Goal: Find specific page/section: Find specific page/section

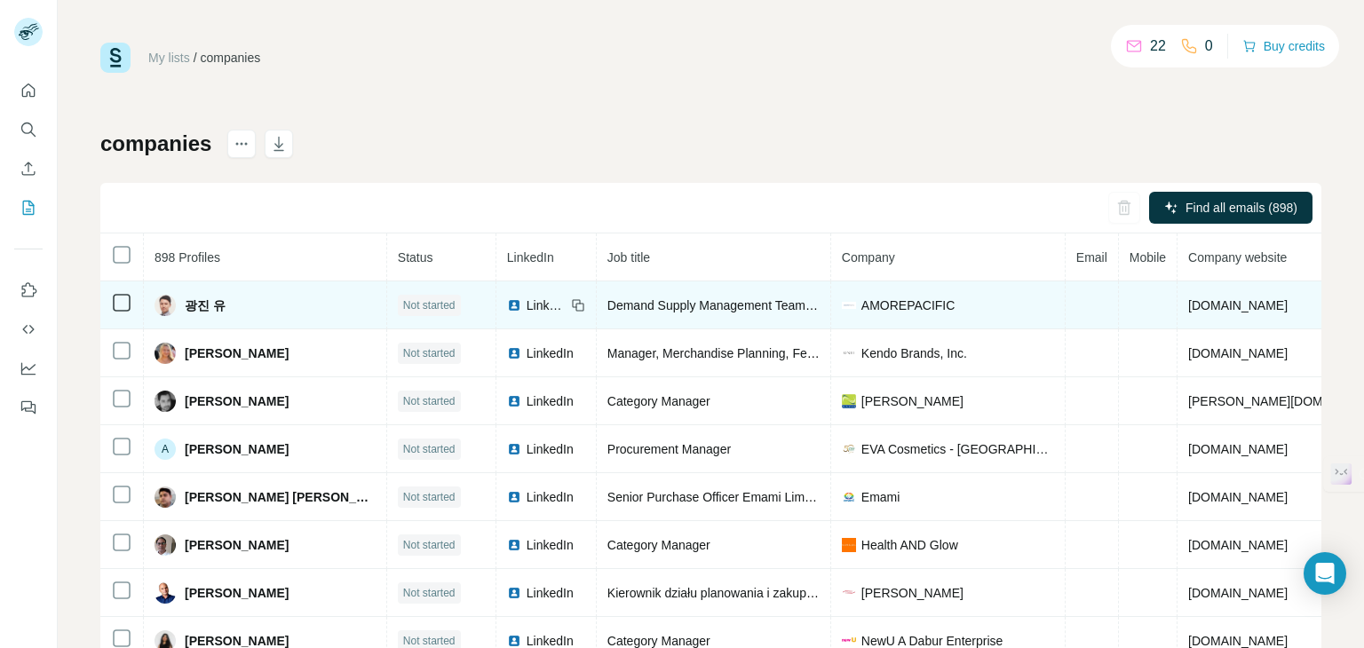
click at [831, 316] on td "AMOREPACIFIC" at bounding box center [948, 305] width 234 height 48
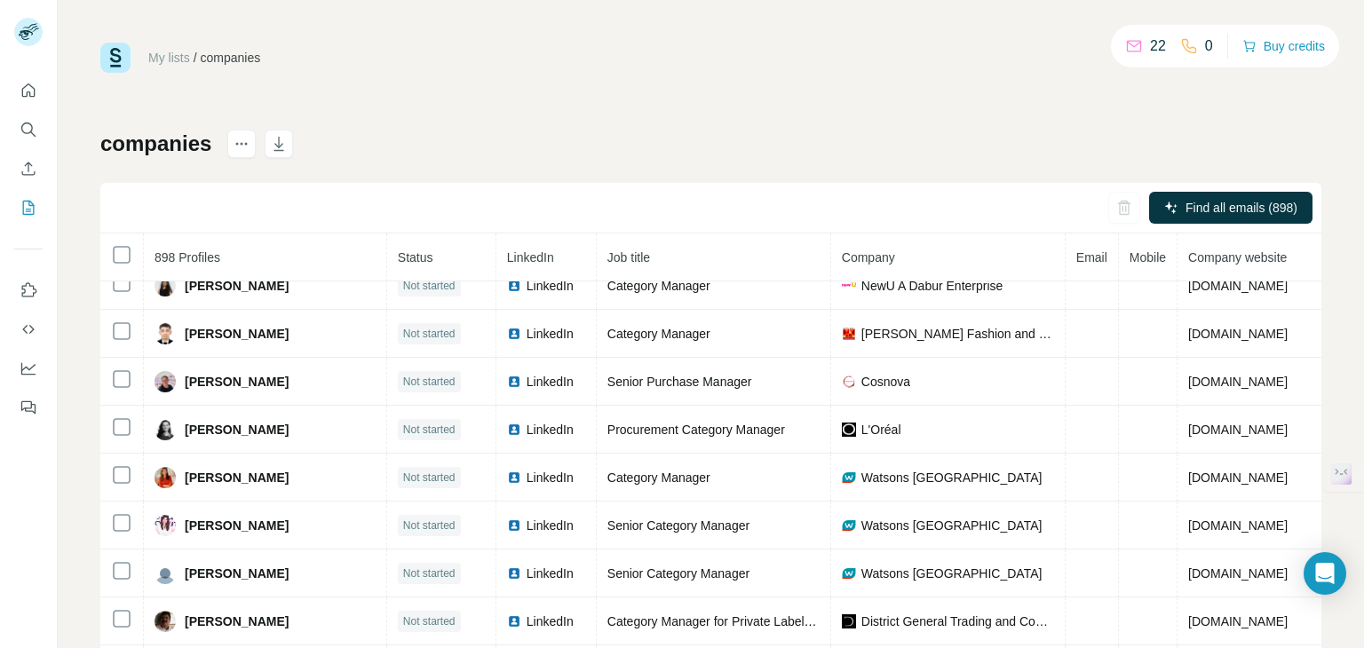
scroll to position [540, 0]
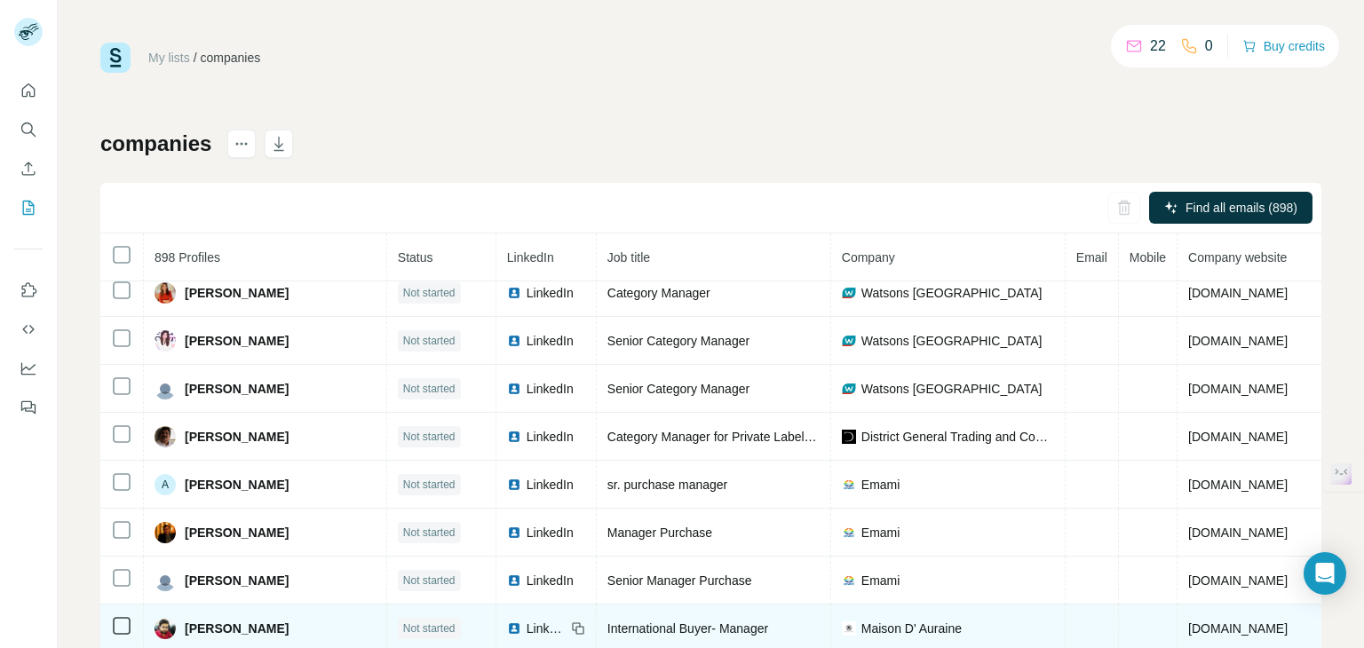
click at [527, 622] on span "LinkedIn" at bounding box center [546, 629] width 39 height 18
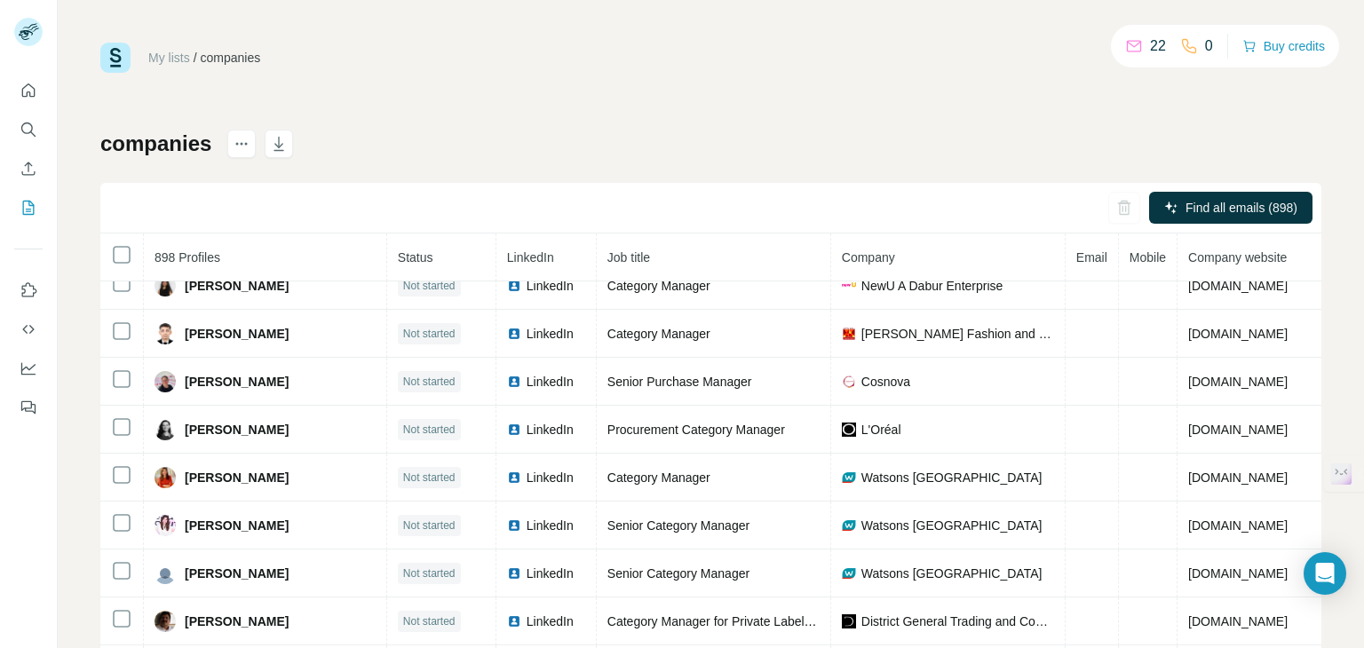
scroll to position [710, 0]
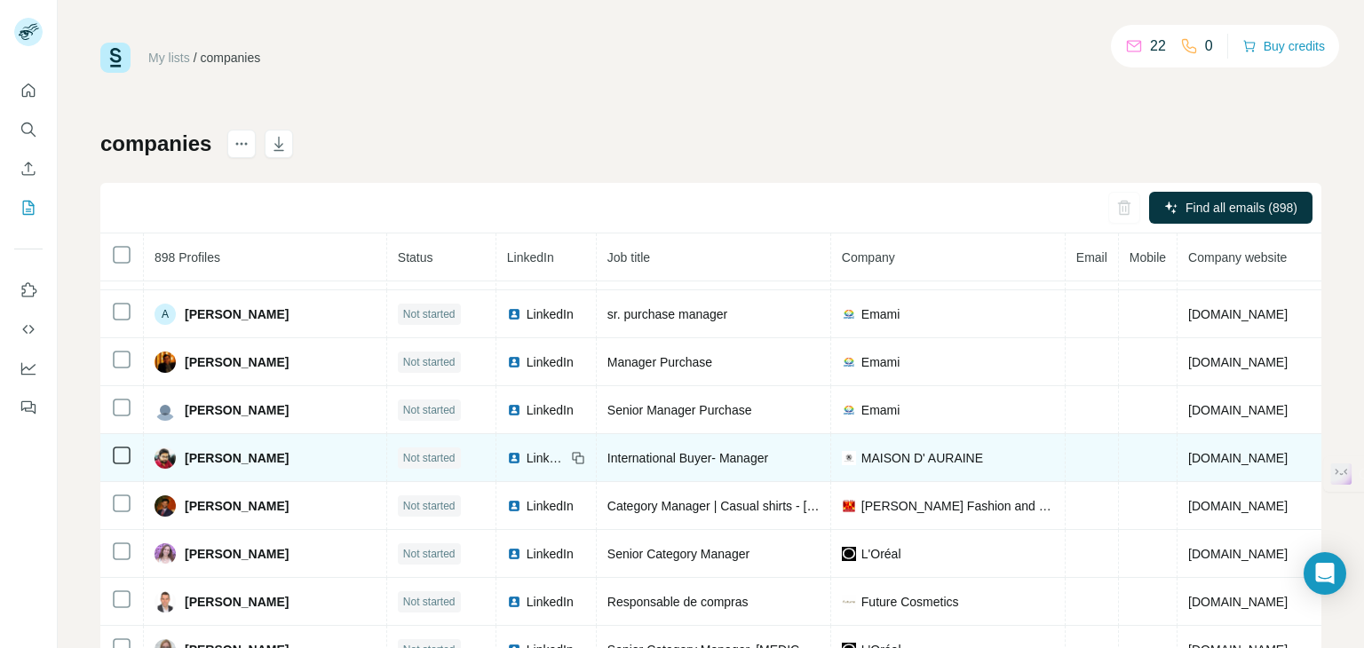
click at [1188, 451] on span "[DOMAIN_NAME]" at bounding box center [1237, 458] width 99 height 14
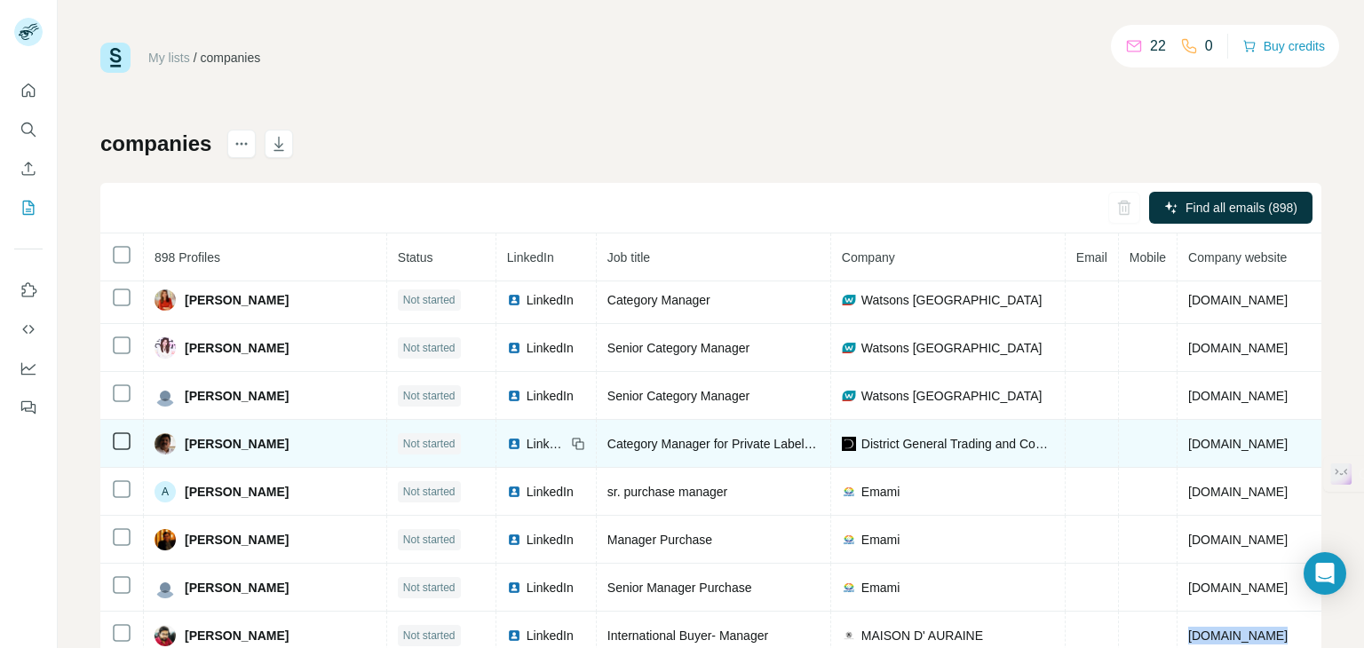
scroll to position [622, 0]
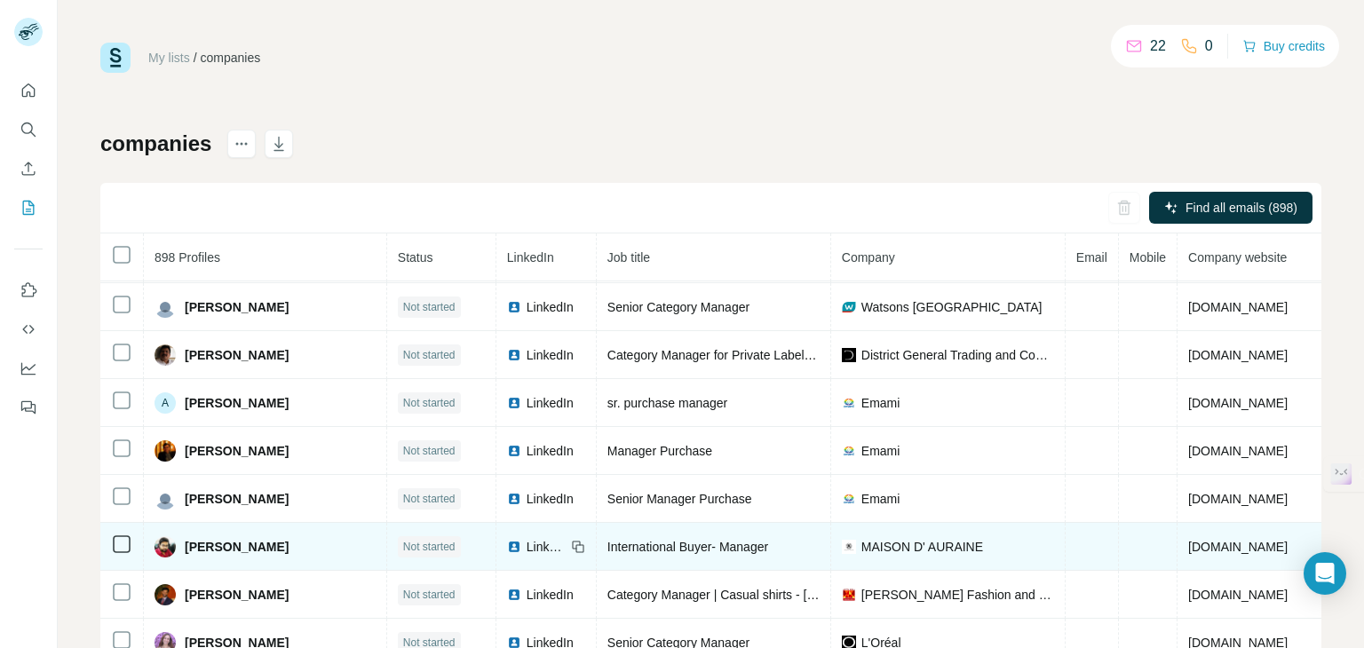
click at [631, 540] on span "International Buyer- Manager" at bounding box center [687, 547] width 161 height 14
copy span "International Buyer- Manager"
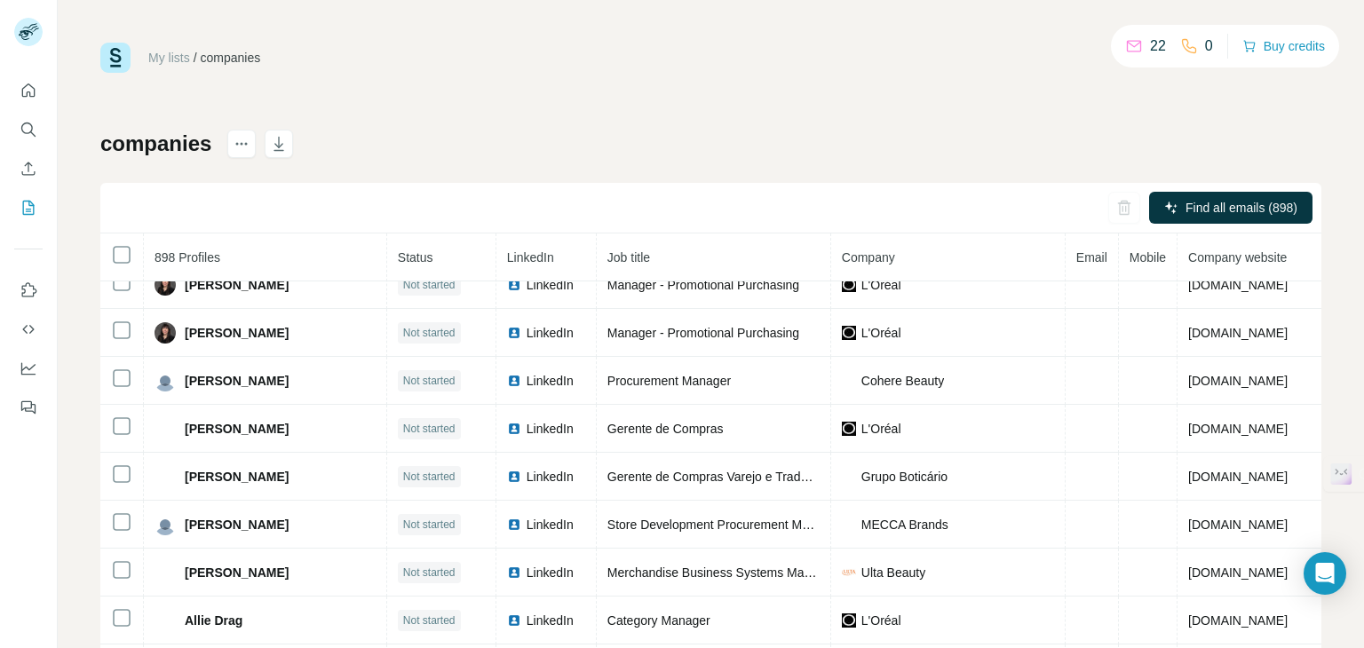
scroll to position [1415, 0]
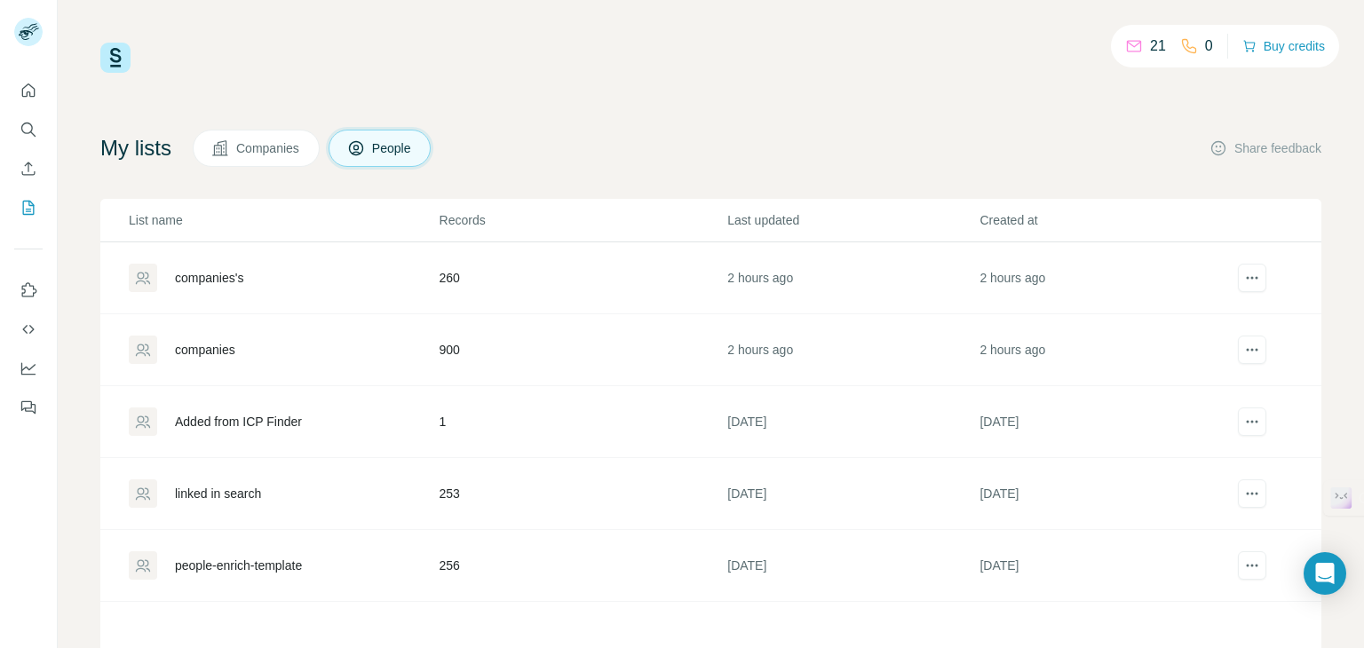
click at [446, 351] on td "900" at bounding box center [583, 350] width 289 height 72
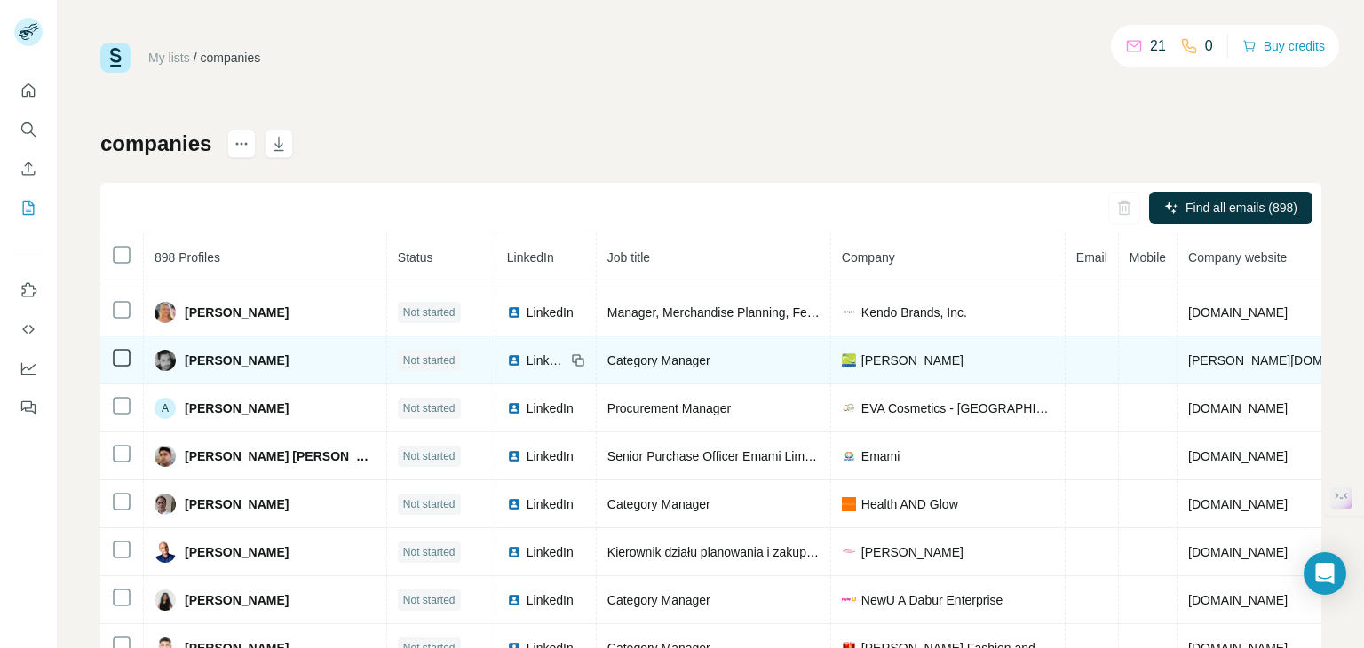
scroll to position [64, 0]
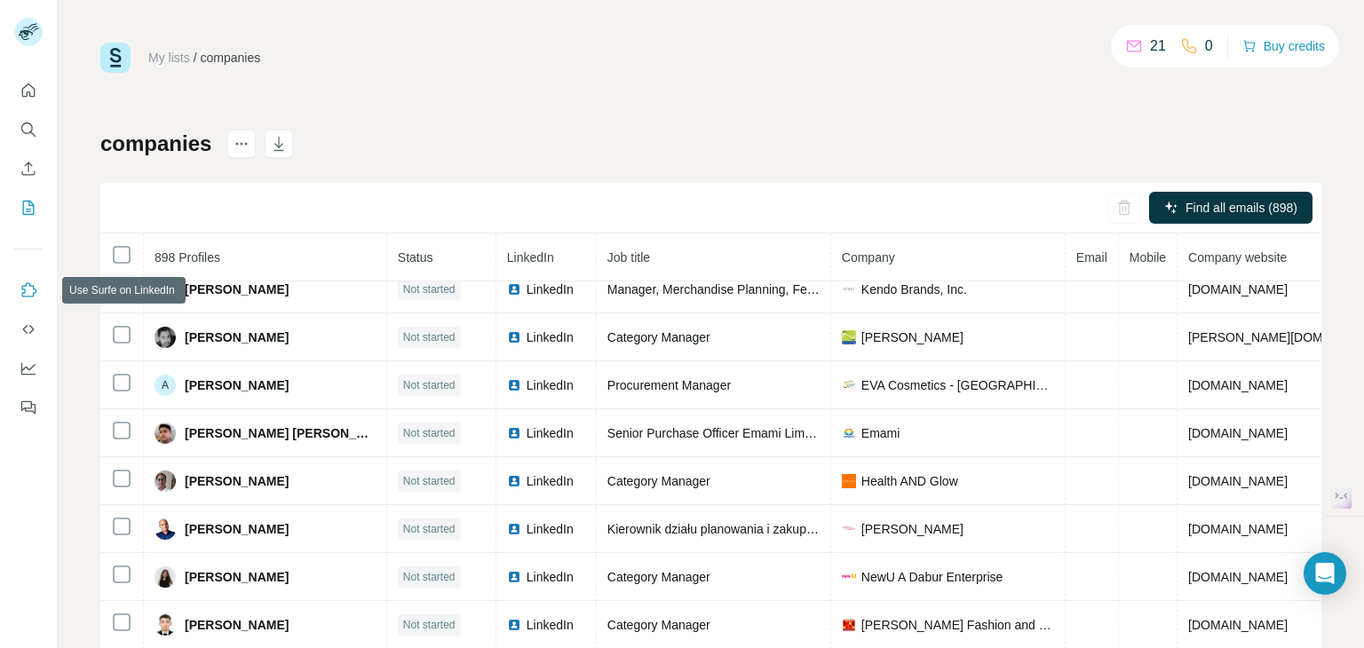
click at [34, 302] on button "Use Surfe on LinkedIn" at bounding box center [28, 290] width 28 height 32
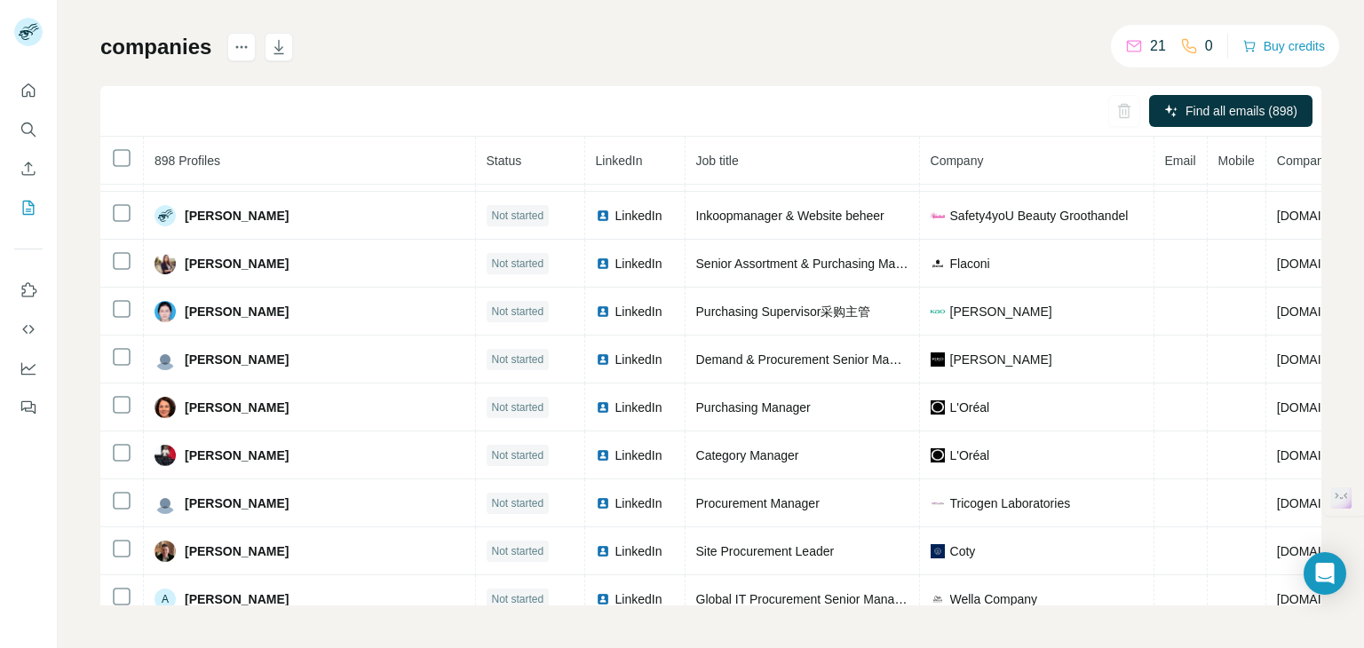
scroll to position [2635, 0]
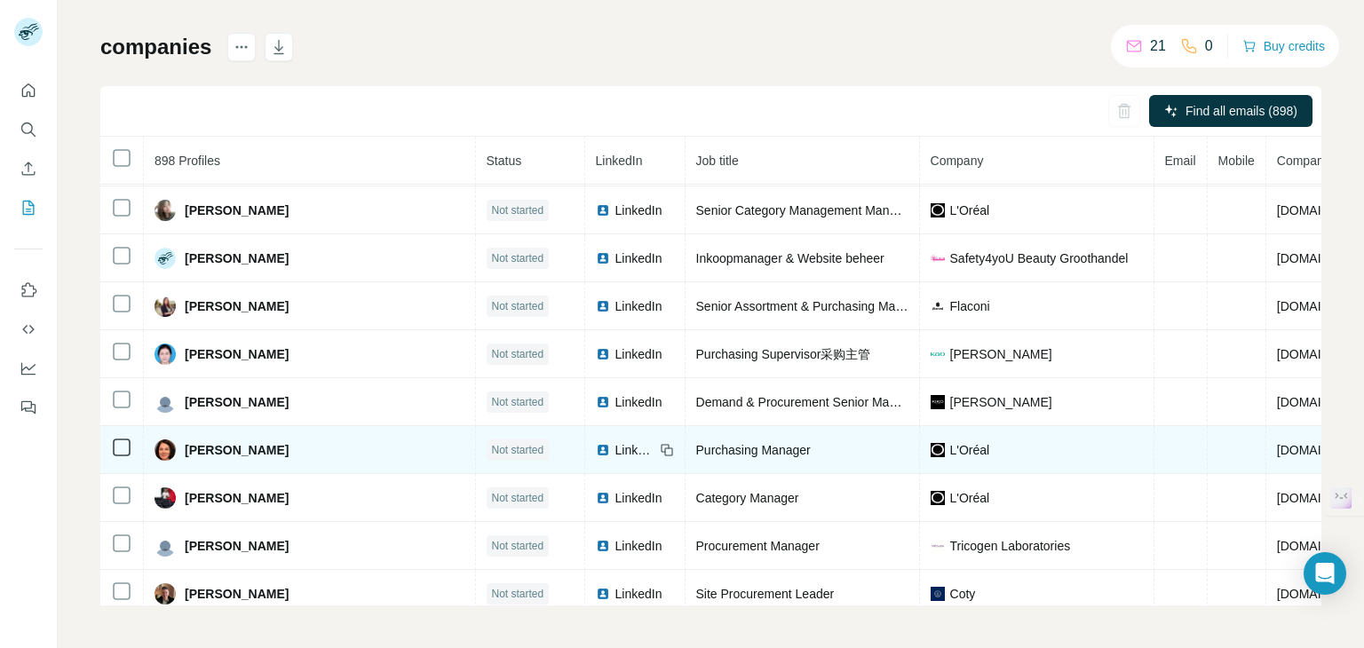
click at [615, 441] on span "LinkedIn" at bounding box center [634, 450] width 39 height 18
